Goal: Task Accomplishment & Management: Manage account settings

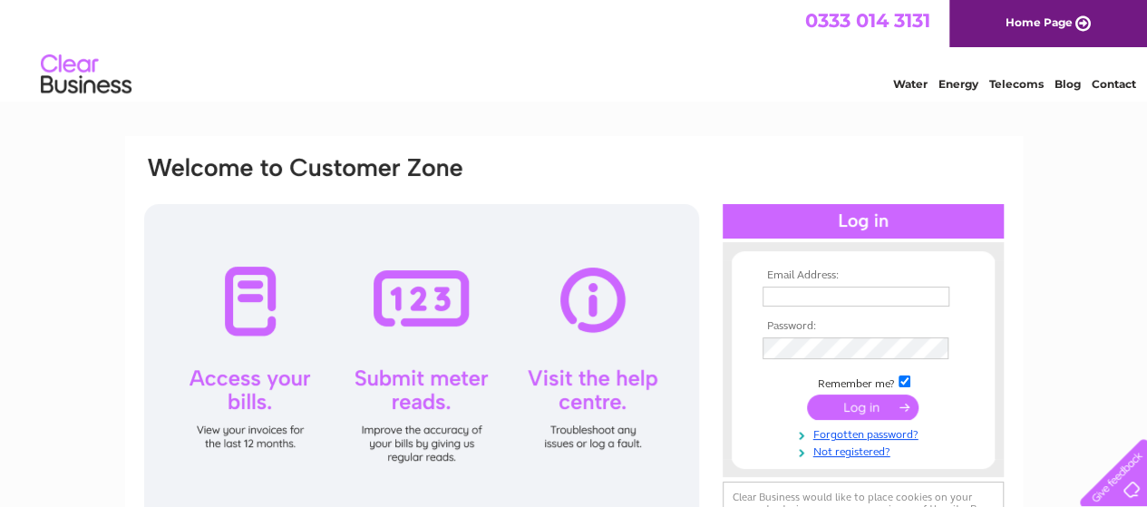
type input "info@allyfoyle.com"
click at [859, 415] on input "submit" at bounding box center [862, 406] width 111 height 25
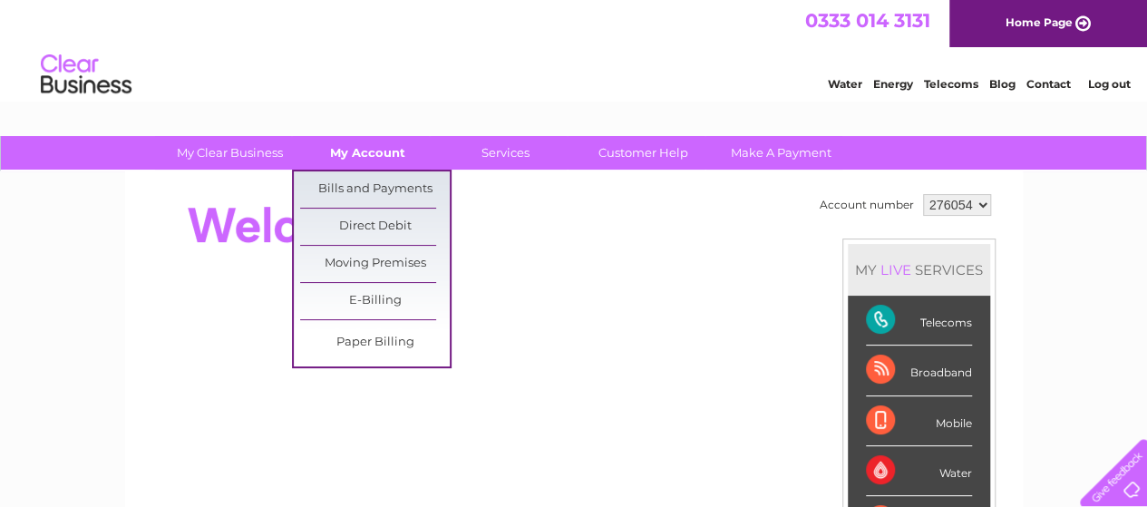
click at [393, 146] on link "My Account" at bounding box center [368, 153] width 150 height 34
click at [378, 189] on link "Bills and Payments" at bounding box center [375, 189] width 150 height 36
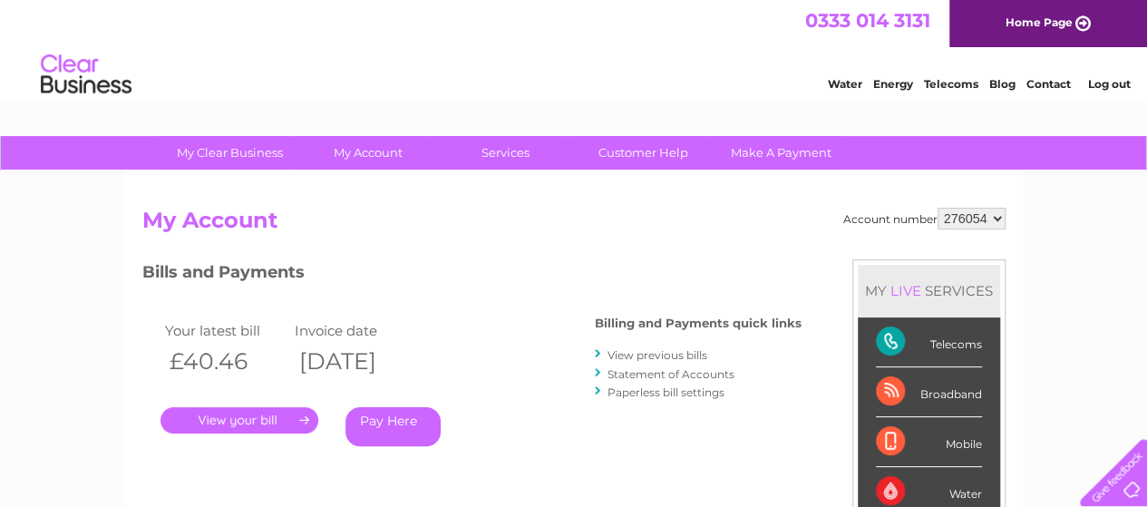
click at [232, 422] on link "." at bounding box center [239, 420] width 158 height 26
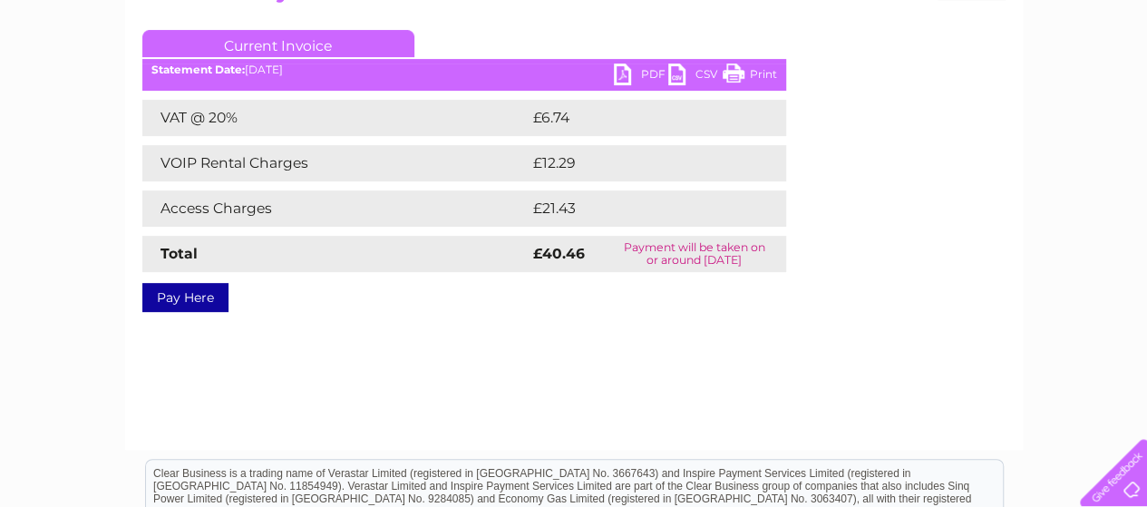
scroll to position [272, 0]
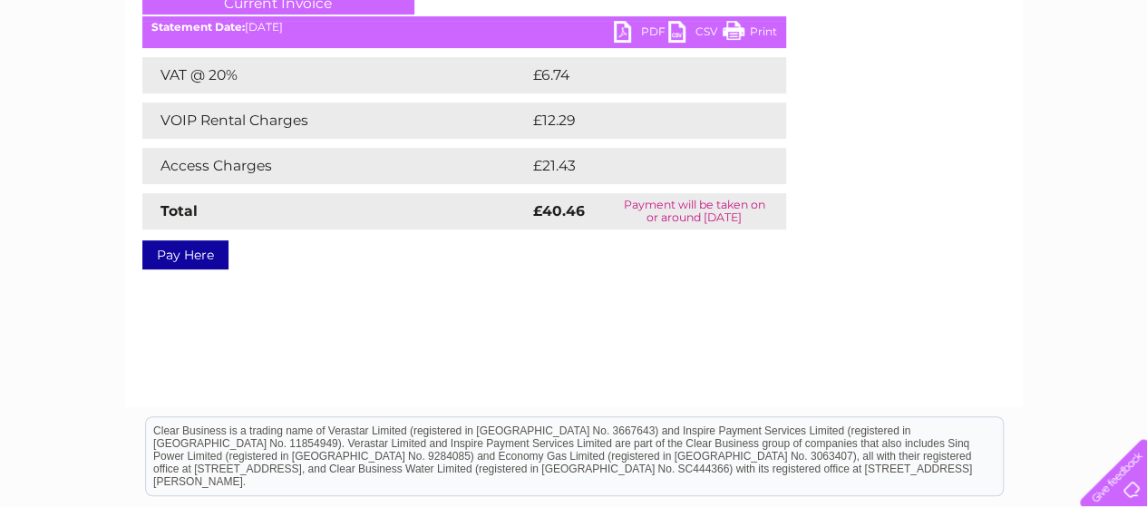
click at [761, 34] on link "Print" at bounding box center [749, 34] width 54 height 26
